Goal: Check status: Check status

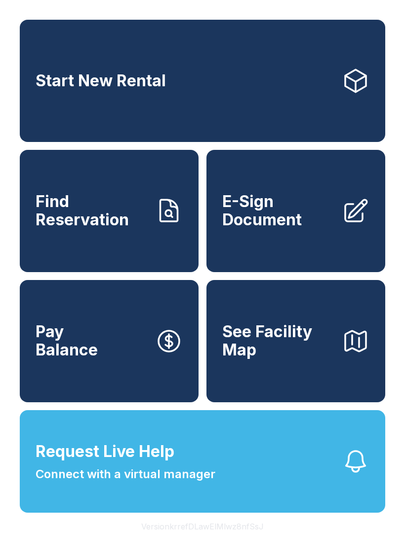
click at [156, 220] on icon at bounding box center [169, 211] width 28 height 28
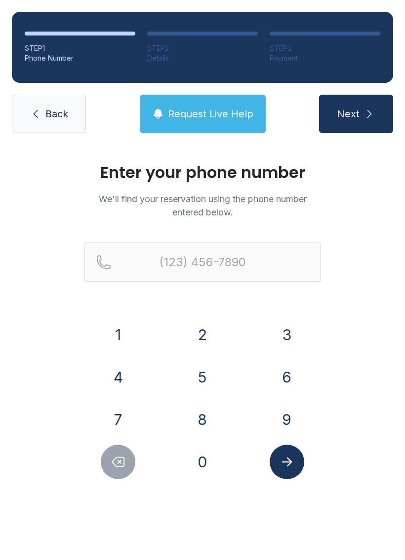
click at [123, 368] on button "4" at bounding box center [118, 377] width 35 height 35
click at [128, 335] on button "1" at bounding box center [118, 335] width 35 height 35
click at [112, 378] on button "4" at bounding box center [118, 377] width 35 height 35
click at [207, 335] on button "2" at bounding box center [202, 335] width 35 height 35
click at [214, 461] on button "0" at bounding box center [202, 462] width 35 height 35
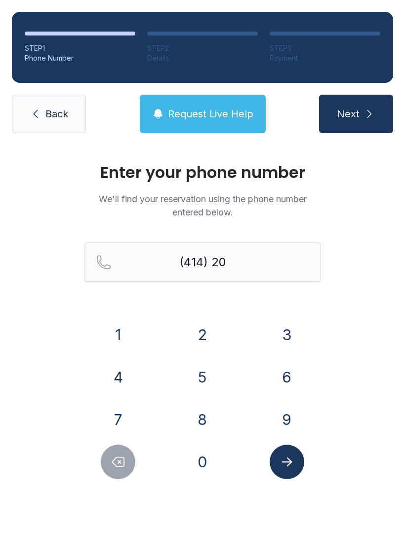
click at [116, 367] on button "4" at bounding box center [118, 377] width 35 height 35
click at [300, 427] on button "9" at bounding box center [286, 420] width 35 height 35
click at [224, 464] on div "0" at bounding box center [202, 462] width 69 height 35
click at [212, 465] on button "0" at bounding box center [202, 462] width 35 height 35
click at [297, 412] on button "9" at bounding box center [286, 420] width 35 height 35
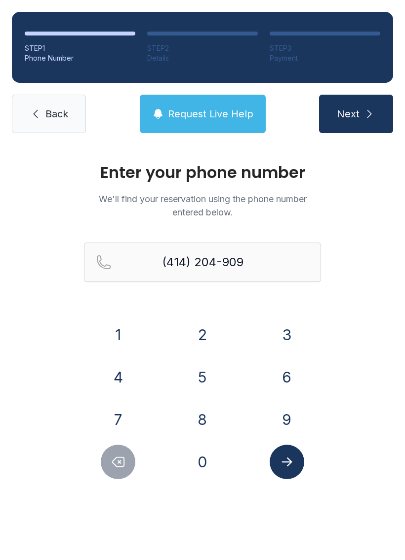
click at [101, 322] on div "1" at bounding box center [118, 335] width 69 height 35
click at [129, 339] on button "1" at bounding box center [118, 335] width 35 height 35
click at [297, 469] on button "Submit lookup form" at bounding box center [286, 462] width 35 height 35
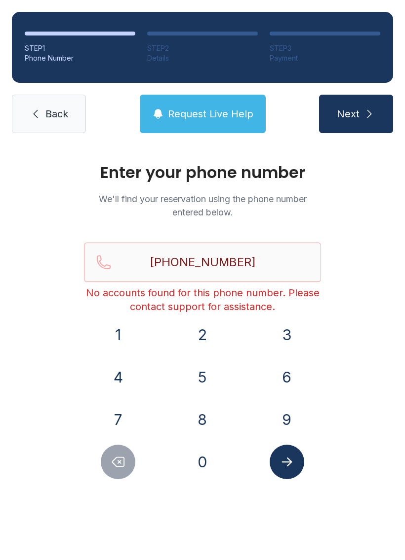
click at [287, 471] on button "Submit lookup form" at bounding box center [286, 462] width 35 height 35
click at [123, 490] on div "Enter your phone number We'll find your reservation using the phone number ente…" at bounding box center [202, 332] width 405 height 374
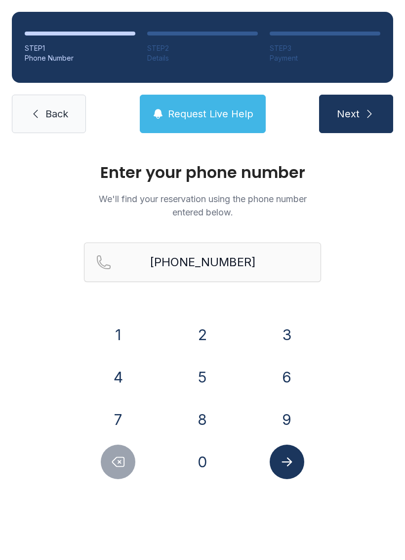
click at [123, 469] on icon "Delete number" at bounding box center [118, 462] width 15 height 15
type input "(414) 204-90"
click at [59, 116] on span "Back" at bounding box center [56, 114] width 23 height 14
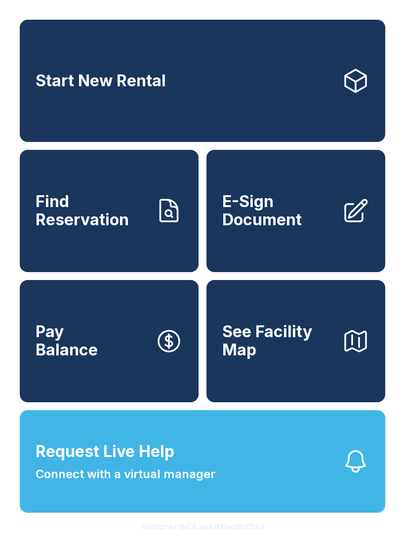
click at [301, 479] on button "Request Live Help Connect with a virtual manager" at bounding box center [202, 461] width 365 height 103
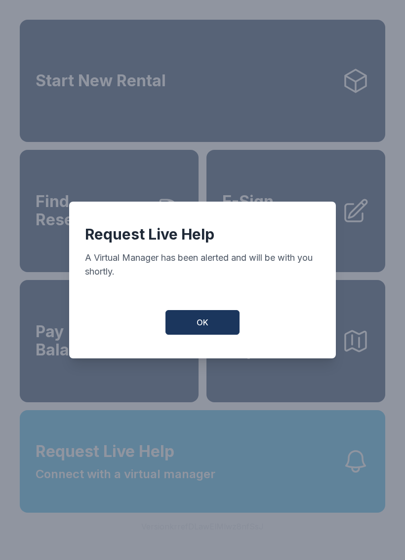
click at [223, 318] on button "OK" at bounding box center [202, 322] width 74 height 25
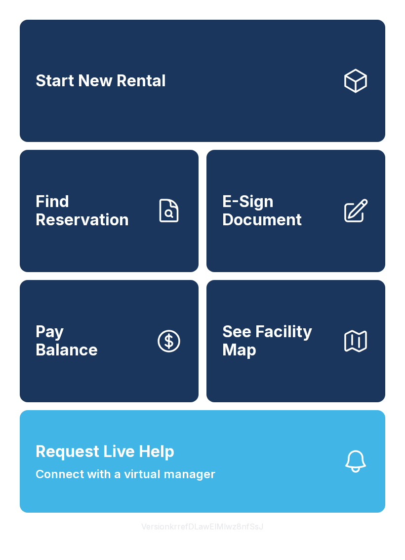
click at [174, 224] on icon at bounding box center [169, 211] width 28 height 28
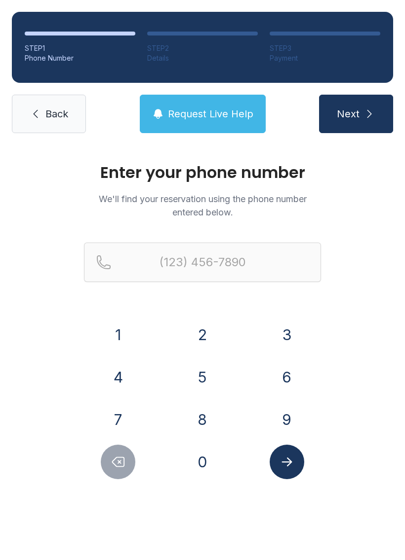
click at [122, 373] on button "4" at bounding box center [118, 377] width 35 height 35
click at [120, 331] on button "1" at bounding box center [118, 335] width 35 height 35
click at [125, 382] on button "4" at bounding box center [118, 377] width 35 height 35
click at [209, 338] on button "2" at bounding box center [202, 335] width 35 height 35
click at [131, 421] on button "7" at bounding box center [118, 420] width 35 height 35
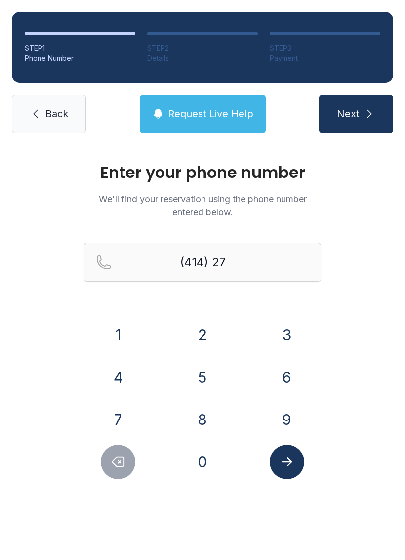
click at [210, 376] on button "5" at bounding box center [202, 377] width 35 height 35
click at [307, 328] on div "3" at bounding box center [286, 335] width 69 height 35
click at [294, 334] on button "3" at bounding box center [286, 335] width 35 height 35
click at [208, 376] on button "5" at bounding box center [202, 377] width 35 height 35
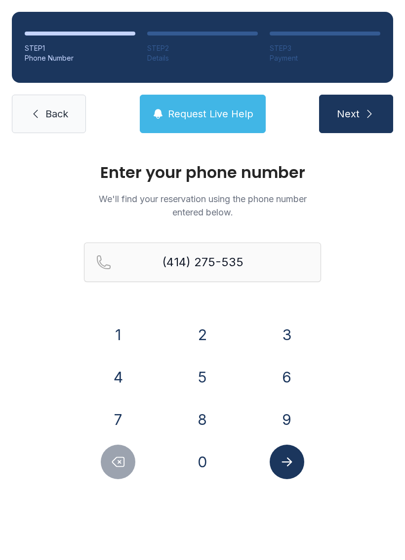
click at [208, 376] on button "5" at bounding box center [202, 377] width 35 height 35
click at [298, 460] on button "Submit lookup form" at bounding box center [286, 462] width 35 height 35
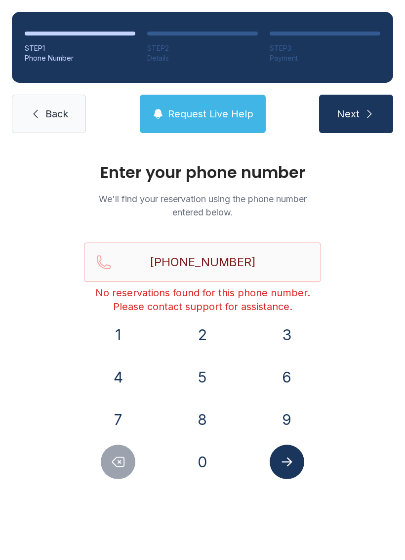
click at [111, 463] on icon "Delete number" at bounding box center [118, 462] width 15 height 15
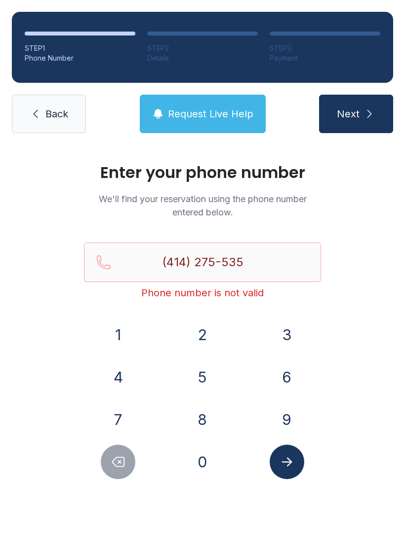
click at [111, 463] on icon "Delete number" at bounding box center [118, 462] width 15 height 15
click at [113, 469] on icon "Delete number" at bounding box center [118, 462] width 15 height 15
click at [121, 460] on icon "Delete number" at bounding box center [118, 462] width 15 height 15
click at [119, 464] on icon "Delete number" at bounding box center [118, 462] width 15 height 15
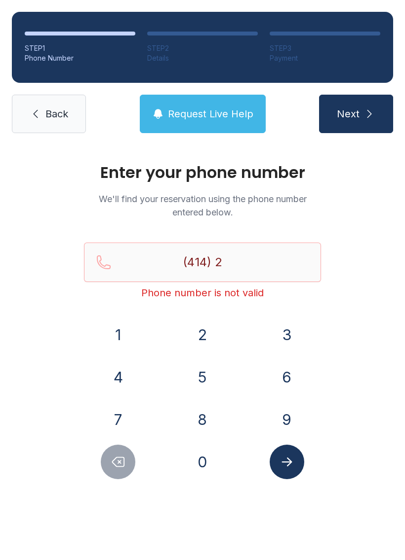
click at [118, 461] on icon "Delete number" at bounding box center [118, 462] width 12 height 9
click at [203, 341] on button "2" at bounding box center [202, 335] width 35 height 35
click at [219, 464] on button "0" at bounding box center [202, 462] width 35 height 35
click at [118, 364] on button "4" at bounding box center [118, 377] width 35 height 35
click at [299, 415] on button "9" at bounding box center [286, 420] width 35 height 35
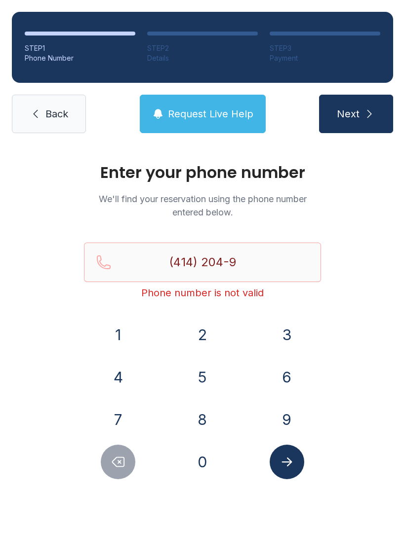
click at [210, 458] on button "0" at bounding box center [202, 462] width 35 height 35
click at [301, 412] on button "9" at bounding box center [286, 420] width 35 height 35
click at [123, 329] on button "1" at bounding box center [118, 335] width 35 height 35
type input "[PHONE_NUMBER]"
click at [293, 456] on icon "Submit lookup form" at bounding box center [286, 462] width 15 height 15
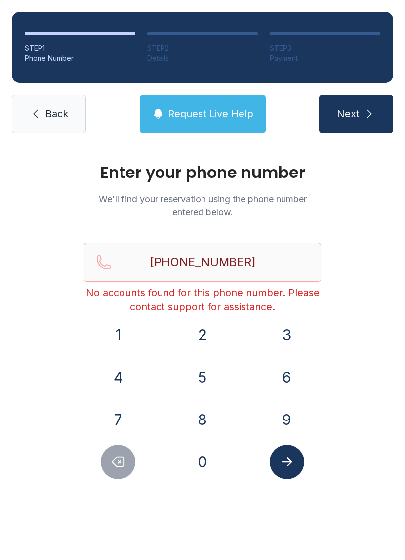
click at [62, 103] on link "Back" at bounding box center [49, 114] width 74 height 38
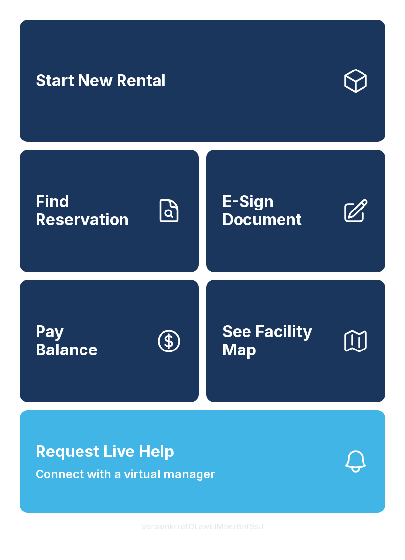
click at [174, 484] on span "Connect with a virtual manager" at bounding box center [126, 475] width 180 height 18
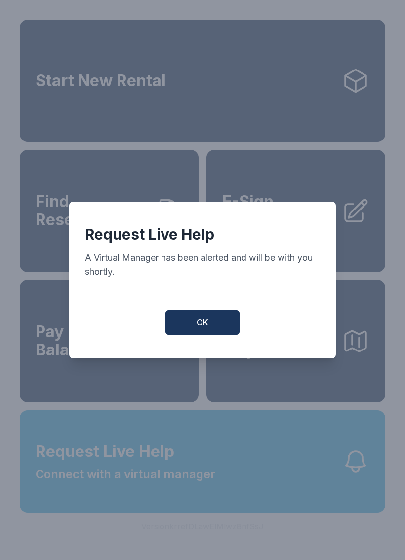
click at [203, 322] on span "OK" at bounding box center [202, 323] width 12 height 12
